Goal: Information Seeking & Learning: Check status

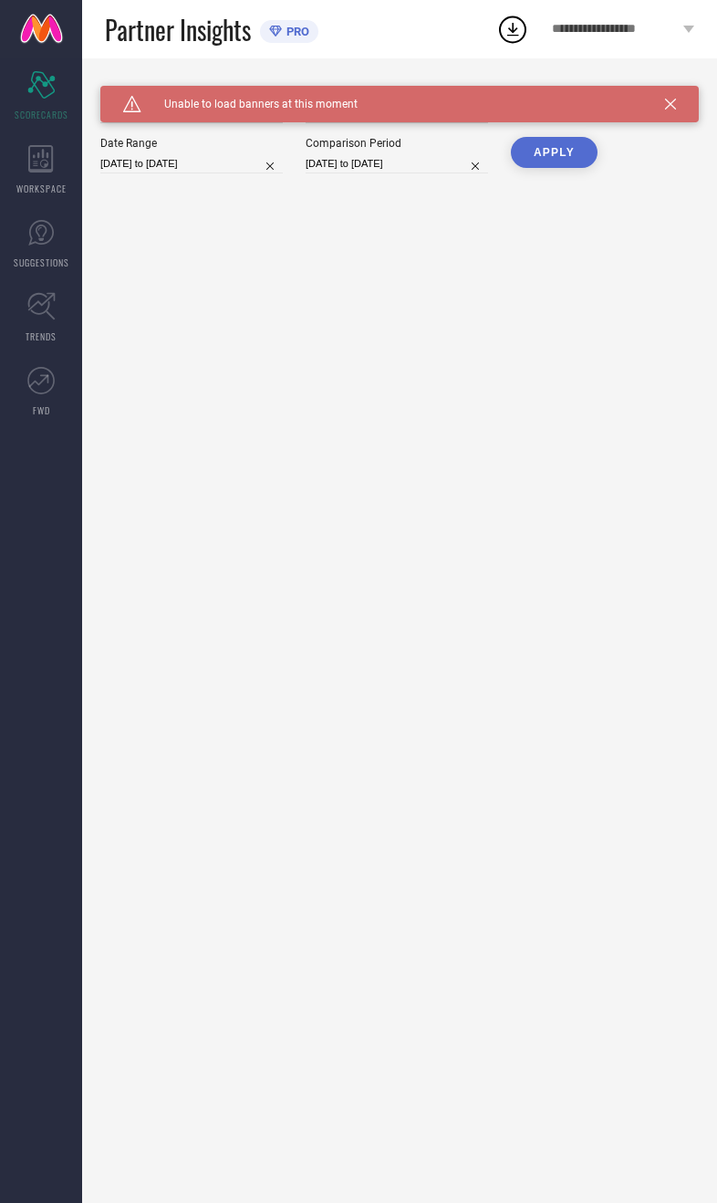
type input "All"
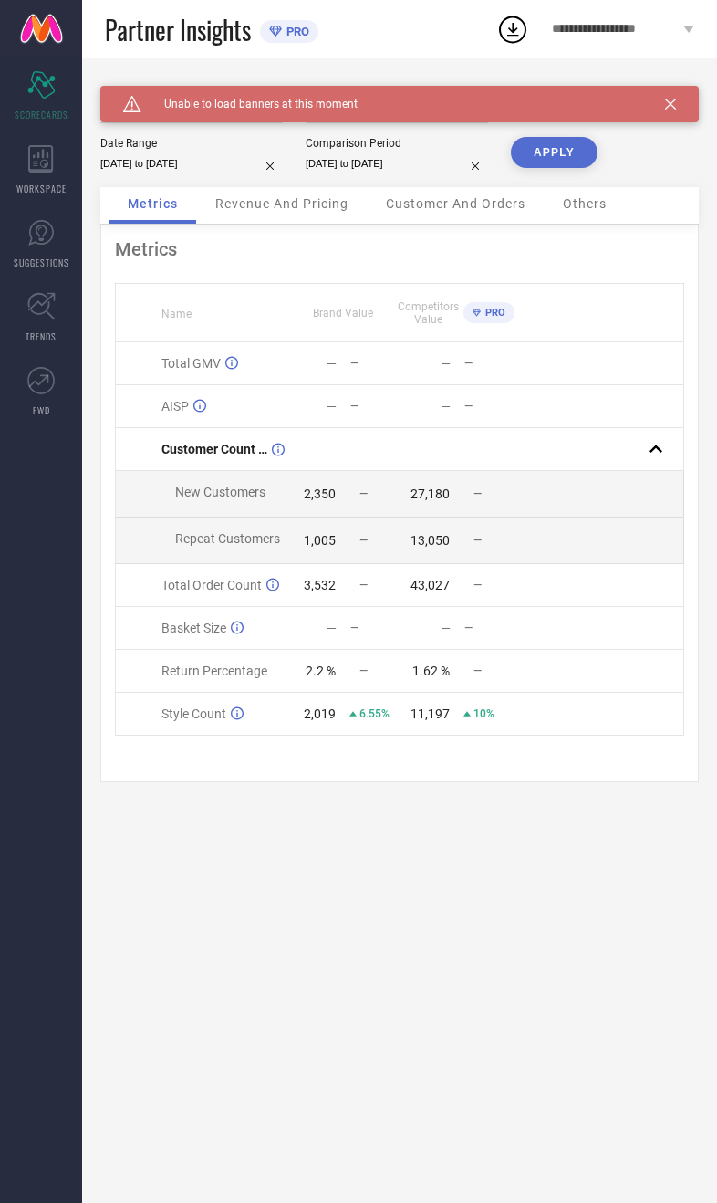
click at [569, 168] on button "APPLY" at bounding box center [554, 152] width 87 height 31
click at [319, 211] on span "Revenue And Pricing" at bounding box center [281, 203] width 133 height 15
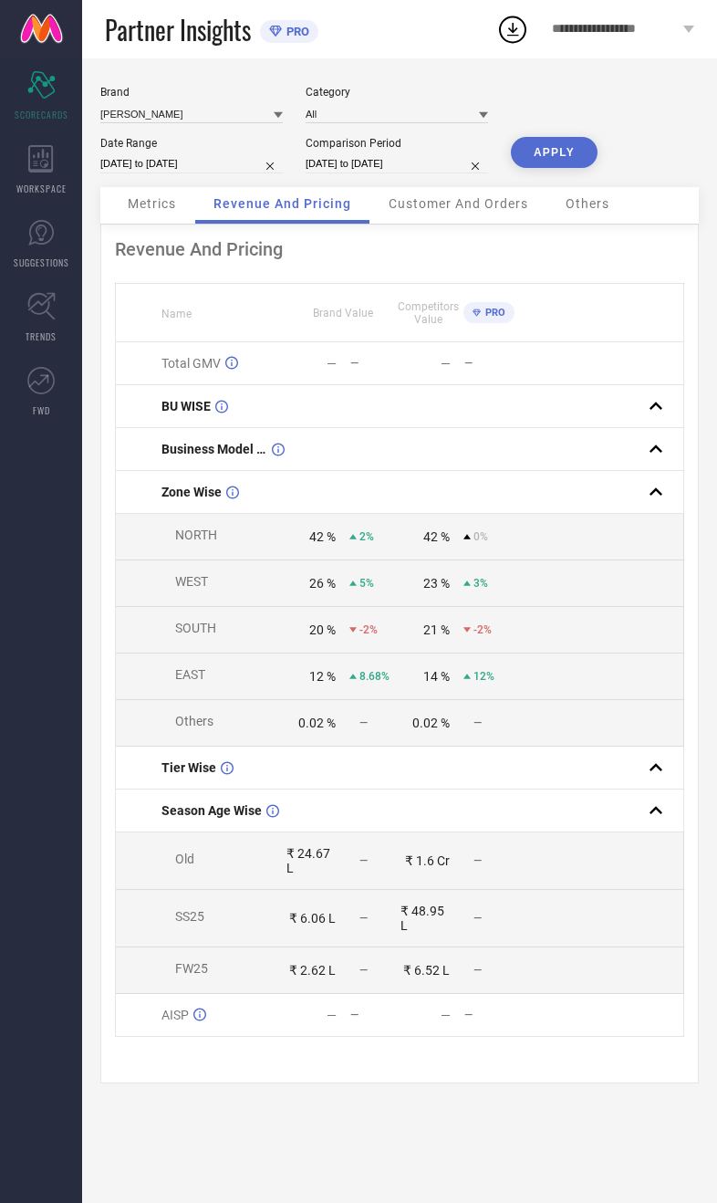
select select "9"
select select "2025"
select select "10"
select select "2025"
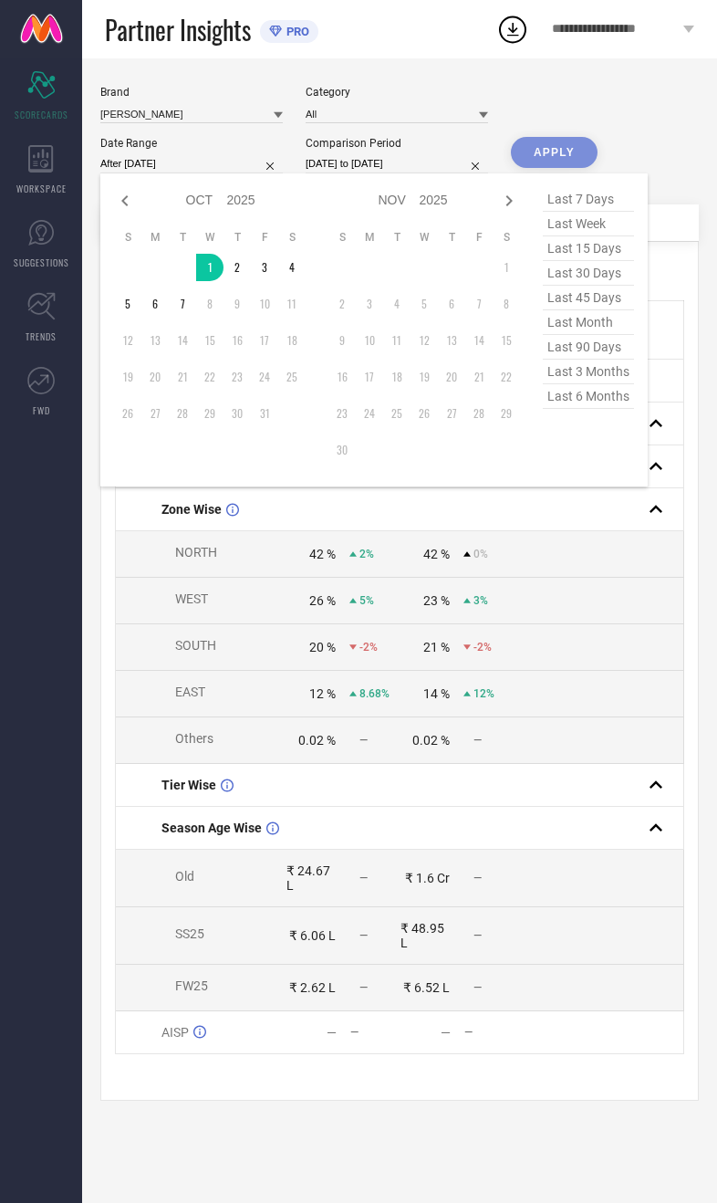
type input "[DATE] to [DATE]"
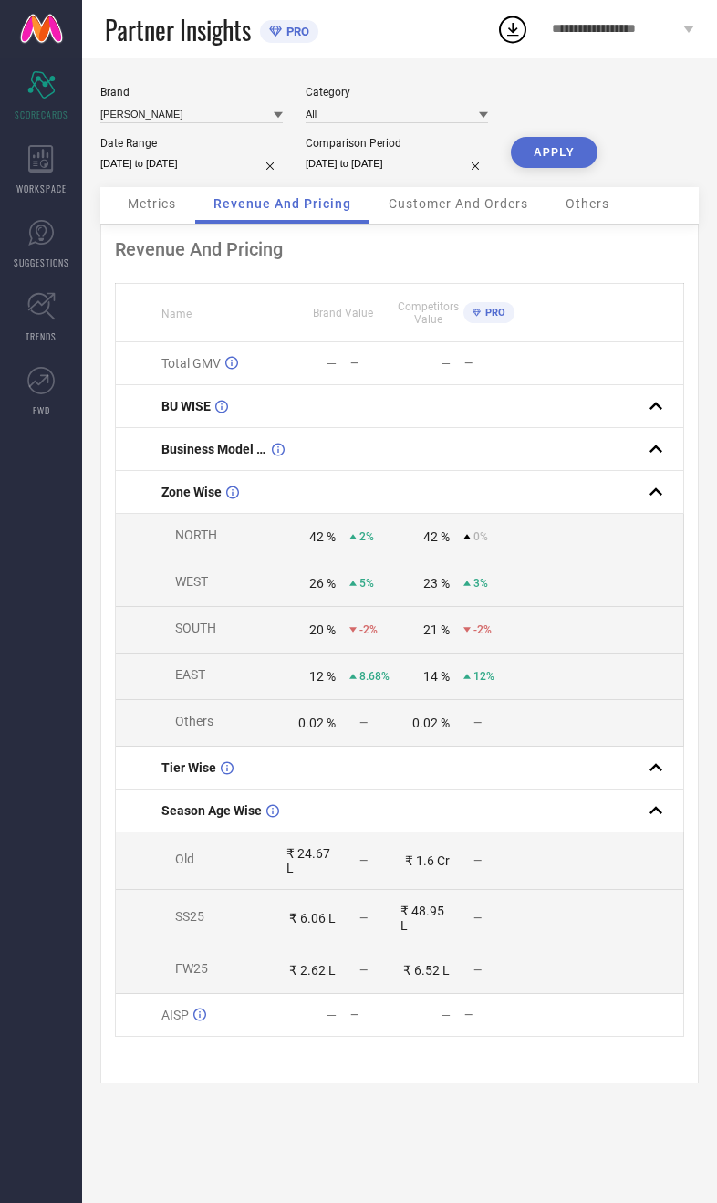
select select "9"
select select "2024"
select select "10"
select select "2024"
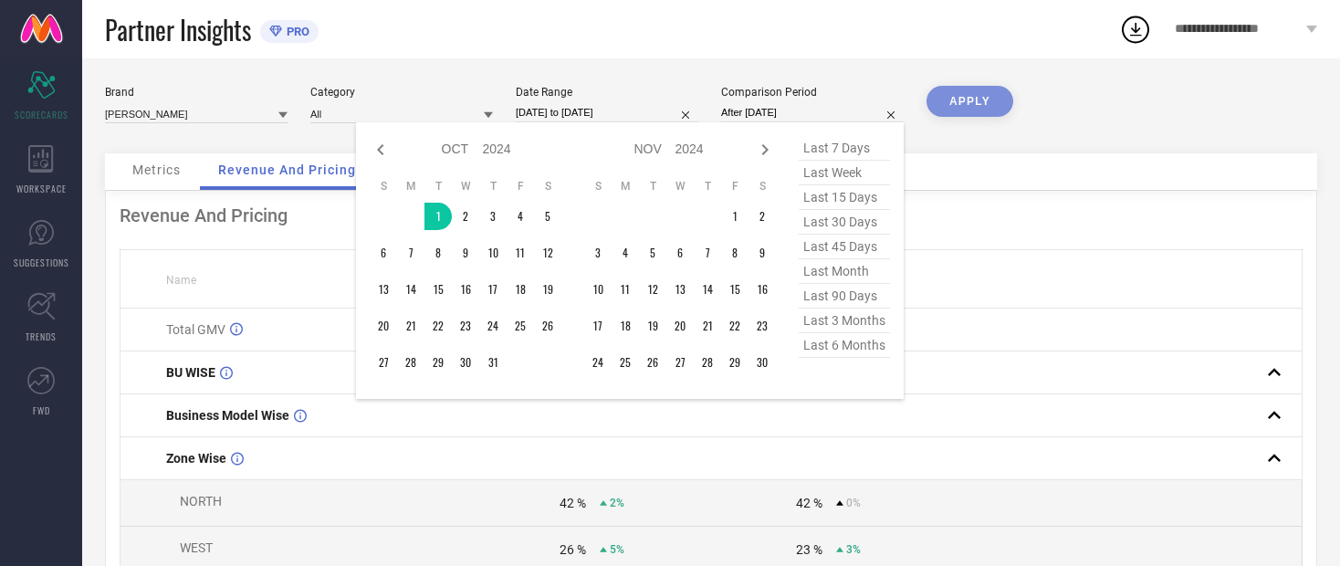
type input "[DATE] to [DATE]"
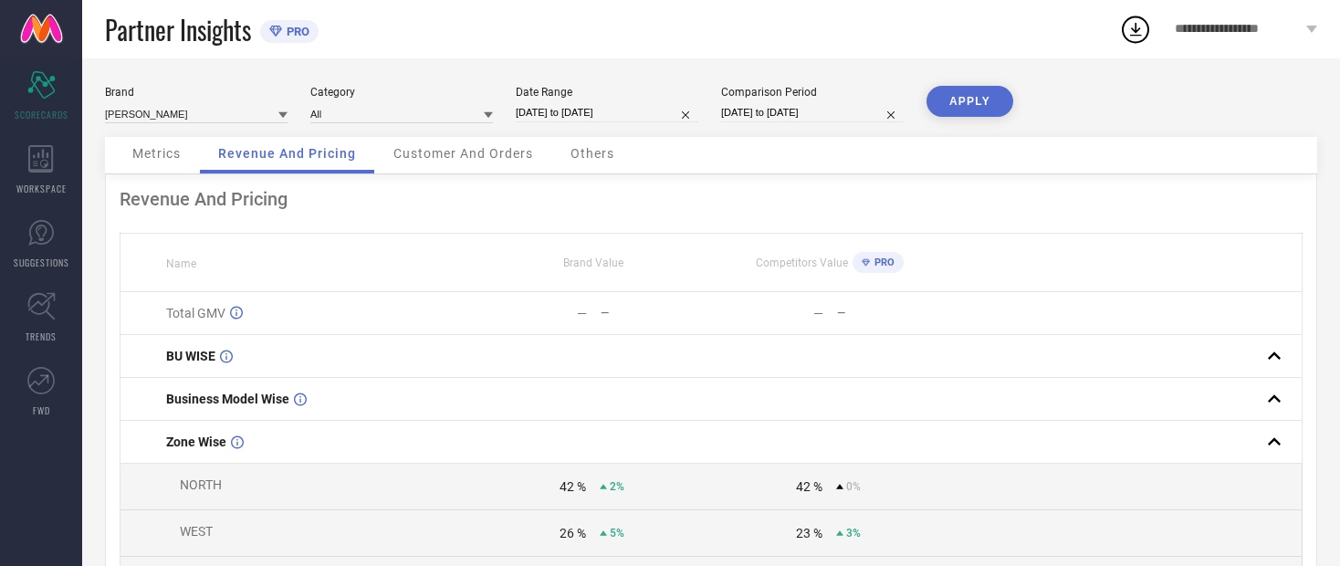
click at [716, 116] on button "APPLY" at bounding box center [969, 101] width 87 height 31
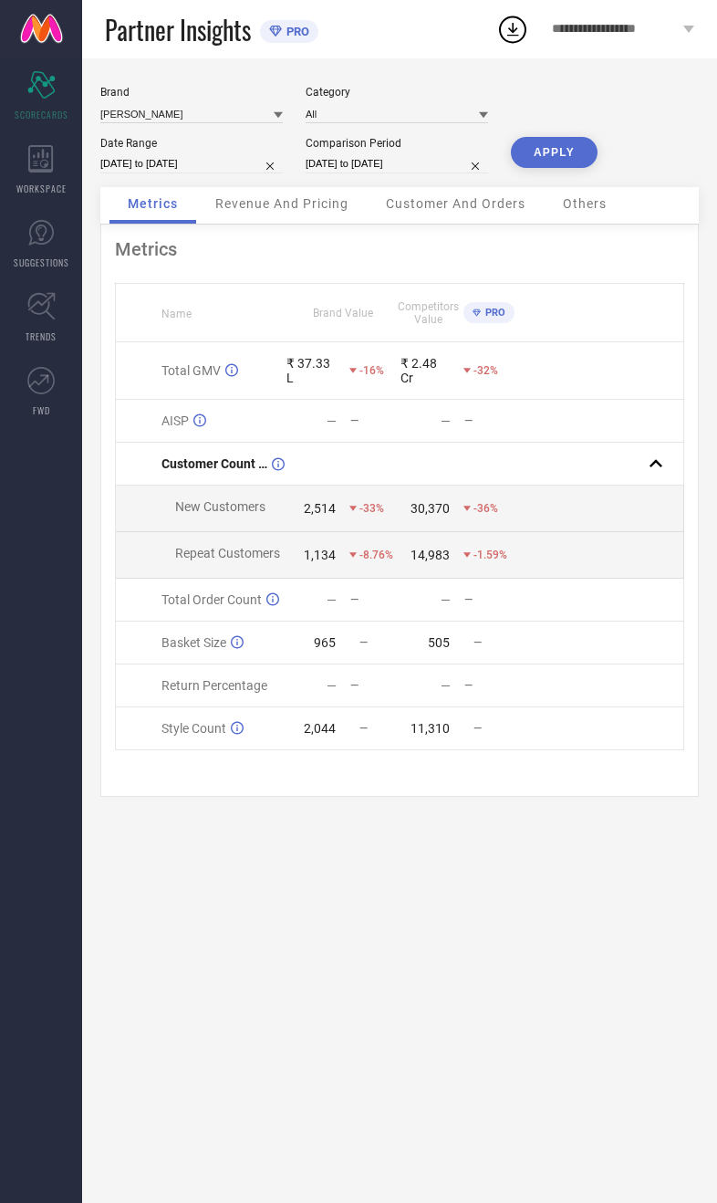
click at [298, 224] on div "Revenue And Pricing" at bounding box center [282, 205] width 170 height 37
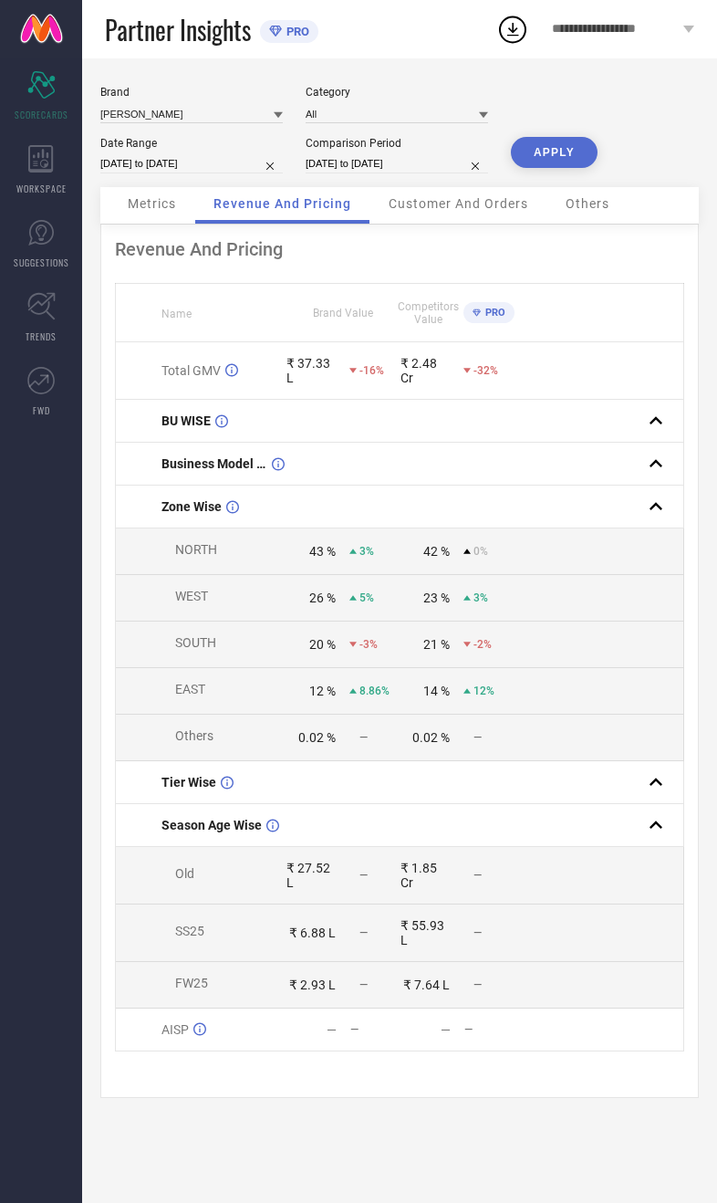
click at [679, 463] on td at bounding box center [599, 464] width 171 height 43
click at [684, 481] on td at bounding box center [599, 464] width 171 height 43
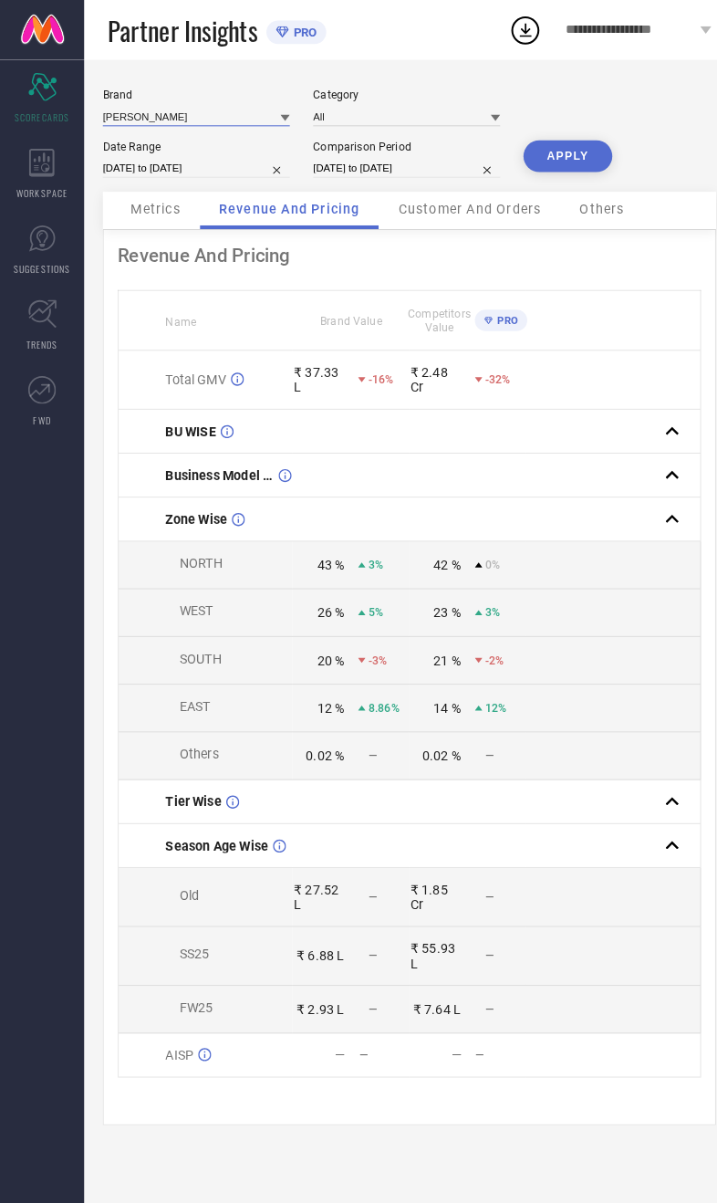
click at [217, 107] on input at bounding box center [191, 113] width 183 height 19
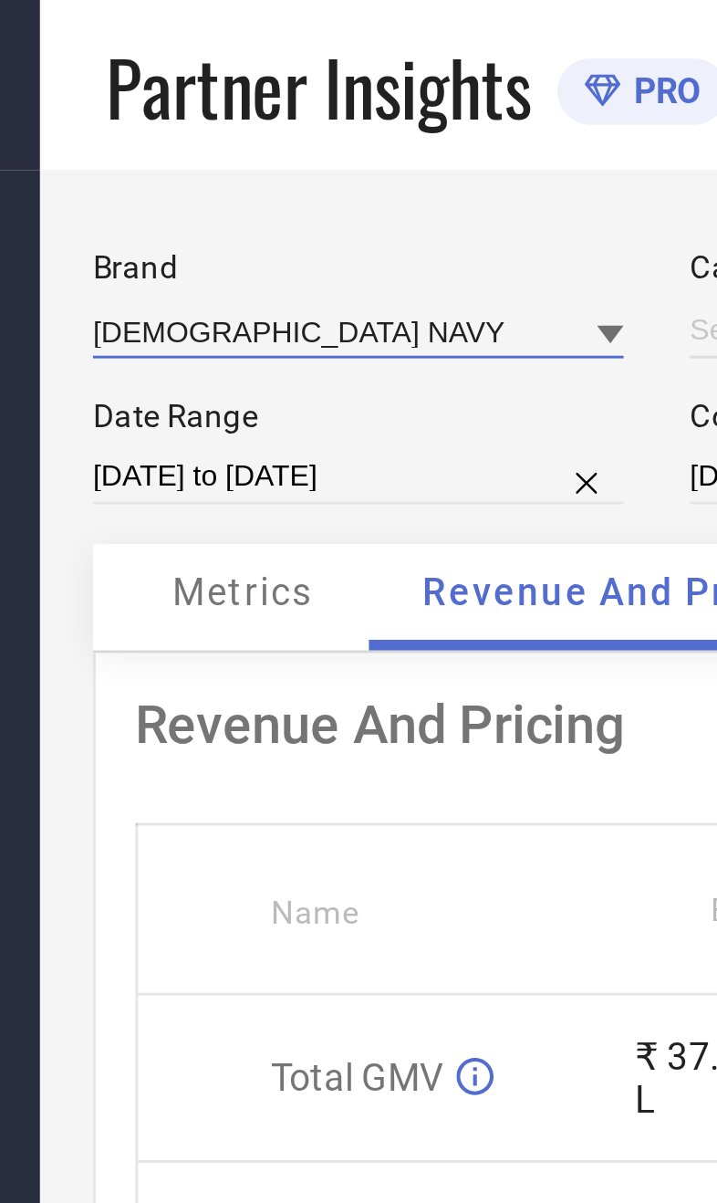
type input "All"
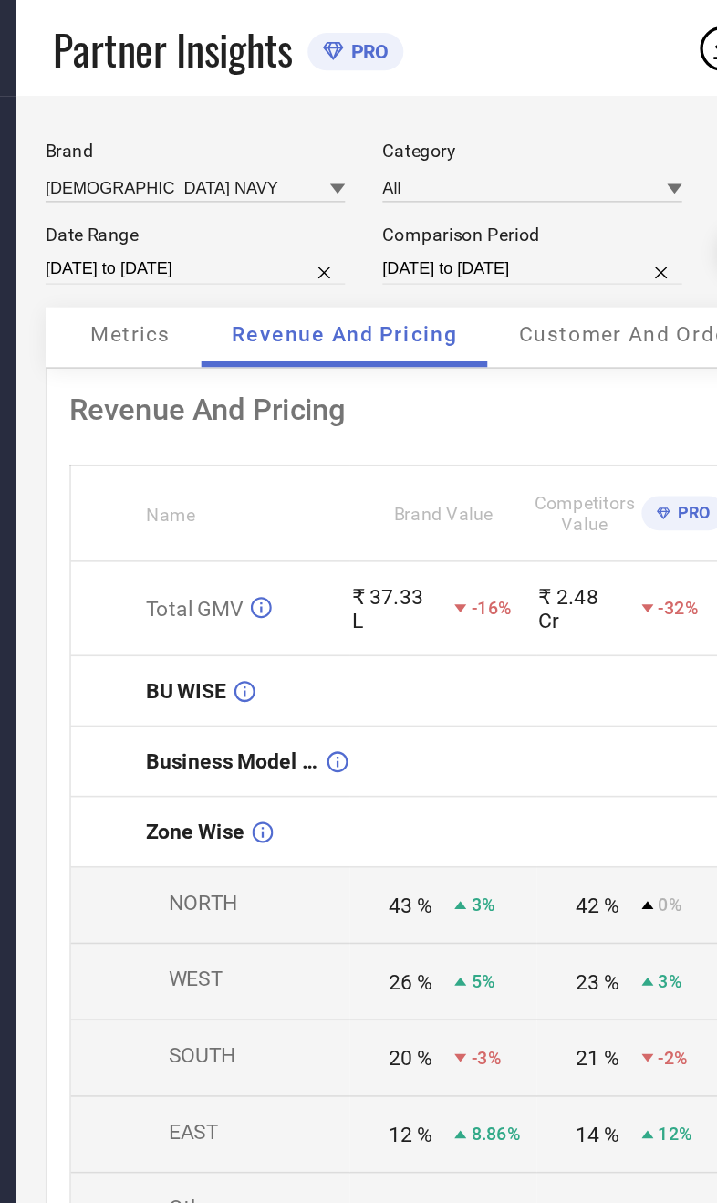
click at [254, 282] on div "Revenue And Pricing Name Brand Value Competitors Value PRO Total GMV ₹ 37.33 L …" at bounding box center [399, 661] width 599 height 873
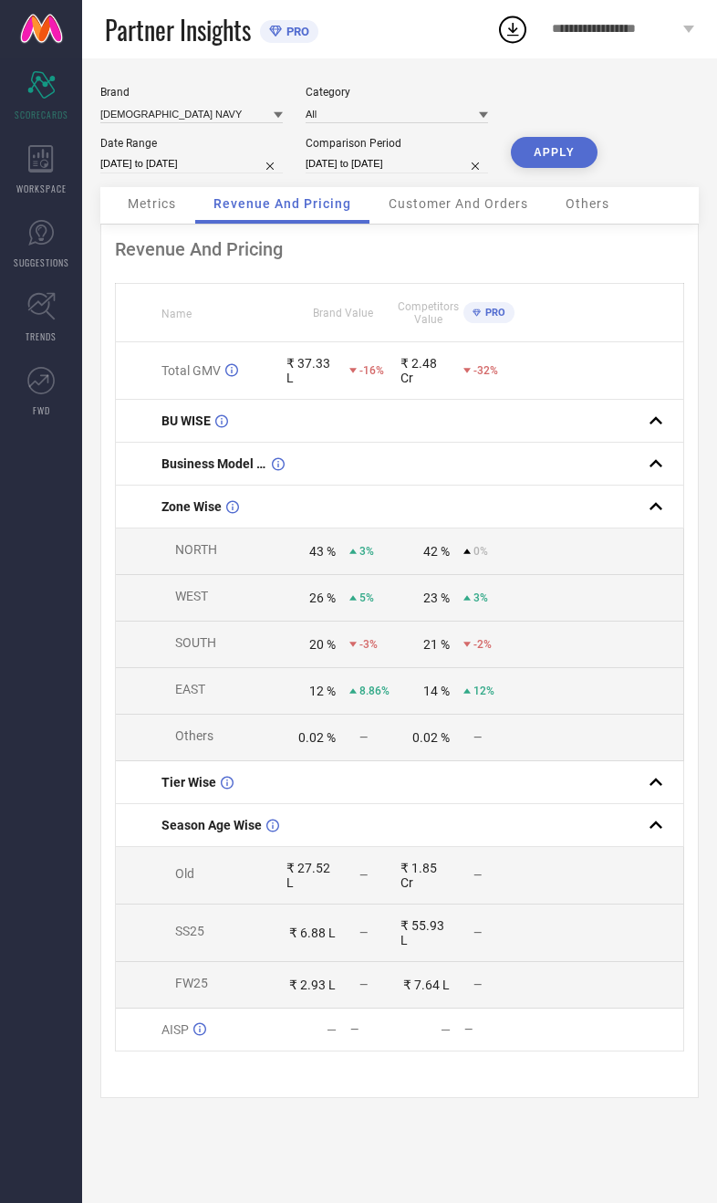
click at [572, 168] on button "APPLY" at bounding box center [554, 152] width 87 height 31
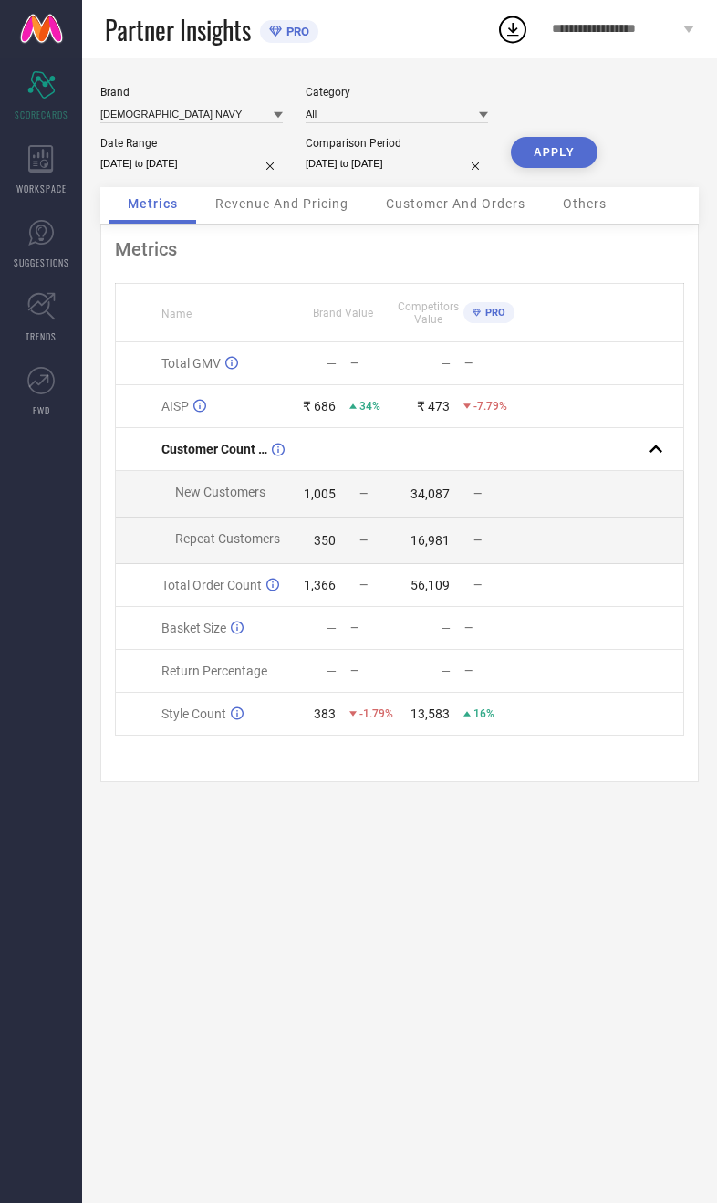
click at [319, 222] on div "Revenue And Pricing" at bounding box center [282, 205] width 170 height 37
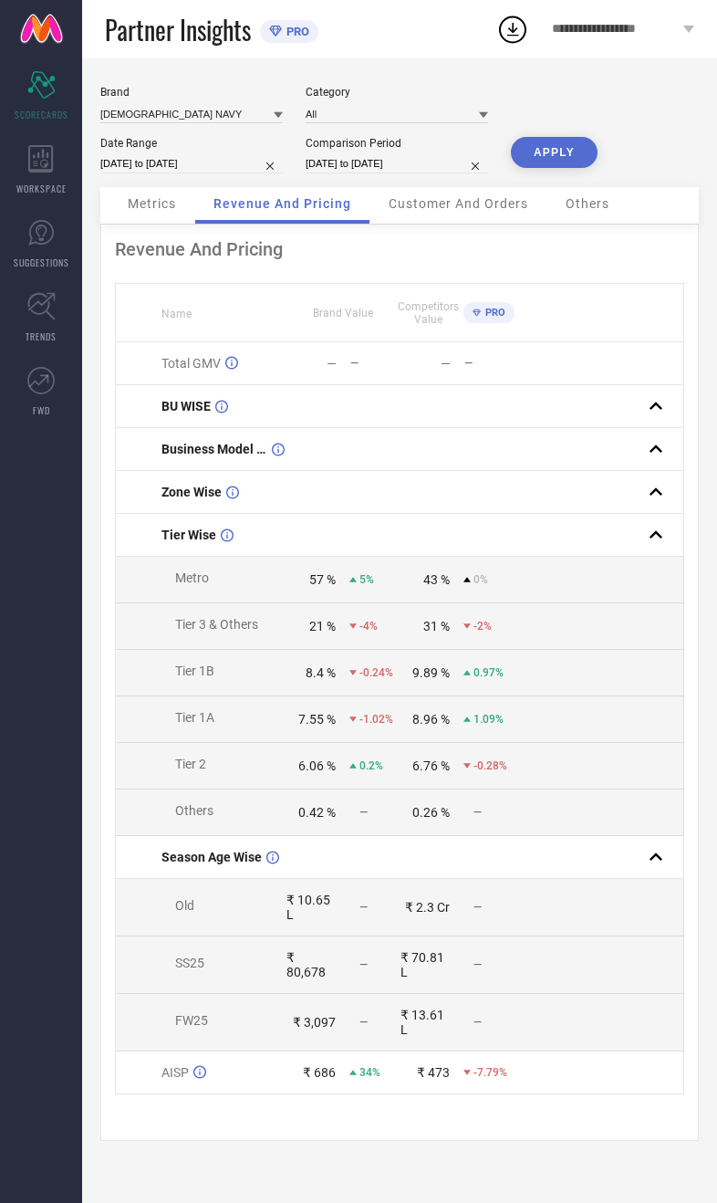
click at [493, 211] on span "Customer And Orders" at bounding box center [459, 203] width 140 height 15
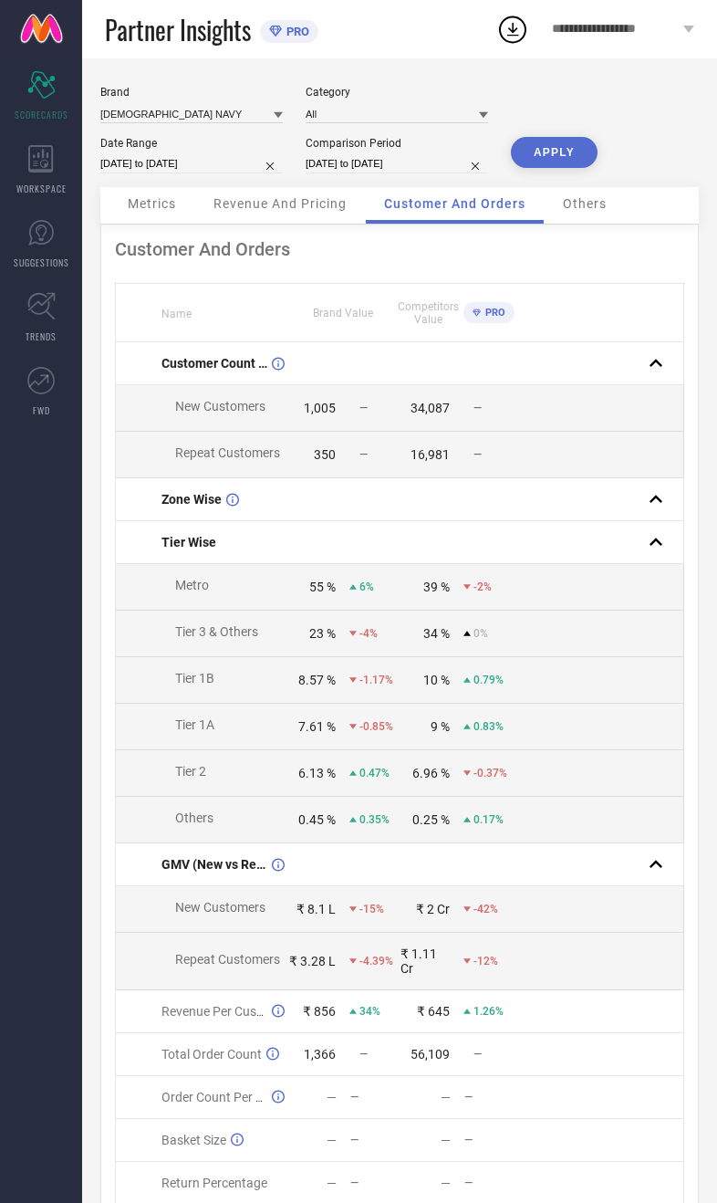
click at [609, 217] on div "Others" at bounding box center [585, 205] width 80 height 37
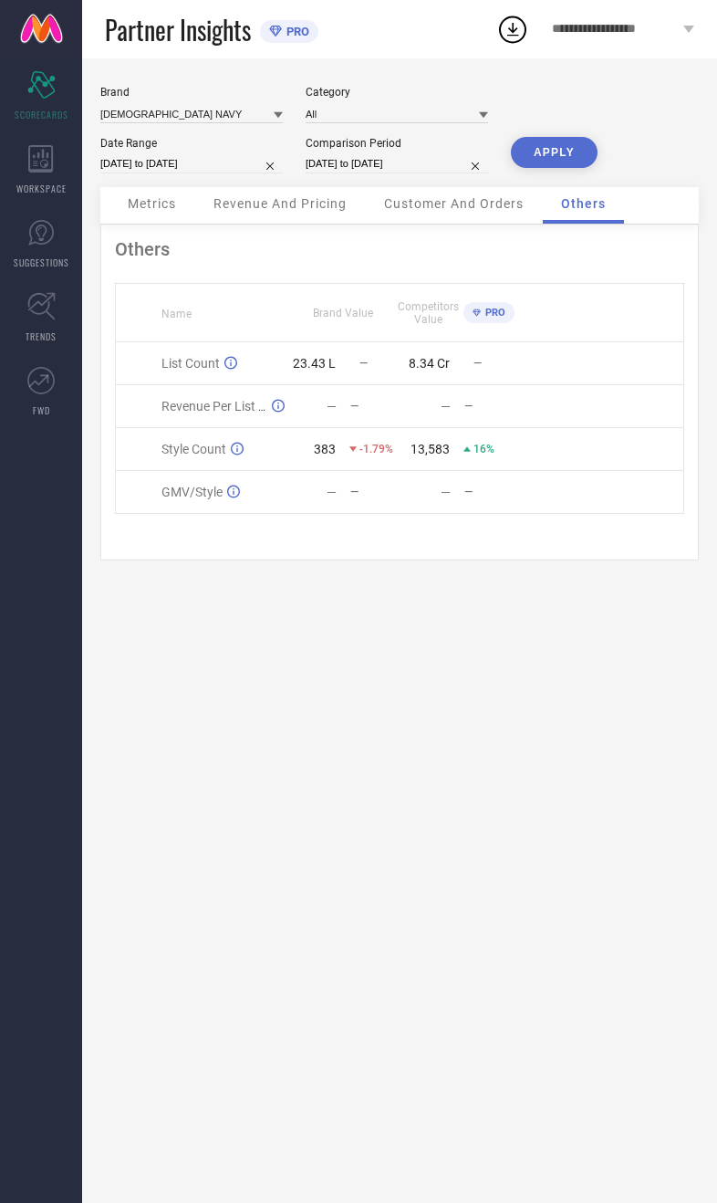
click at [162, 211] on span "Metrics" at bounding box center [152, 203] width 48 height 15
